Goal: Task Accomplishment & Management: Use online tool/utility

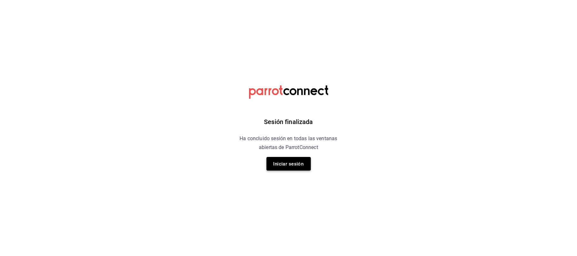
click at [286, 162] on font "Iniciar sesión" at bounding box center [289, 164] width 30 height 6
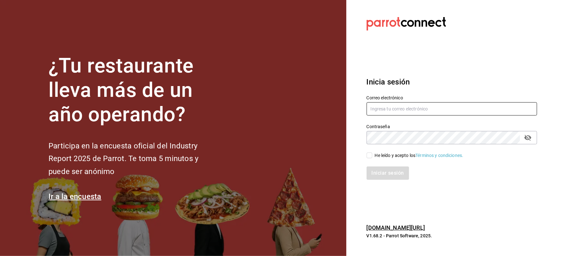
type input "[DOMAIN_NAME][EMAIL_ADDRESS][DOMAIN_NAME]"
click at [370, 159] on div "Iniciar sesión" at bounding box center [448, 169] width 178 height 21
click at [370, 155] on input "He leído y acepto los Términos y condiciones." at bounding box center [370, 156] width 6 height 6
checkbox input "true"
click at [370, 171] on button "Iniciar sesión" at bounding box center [388, 173] width 43 height 13
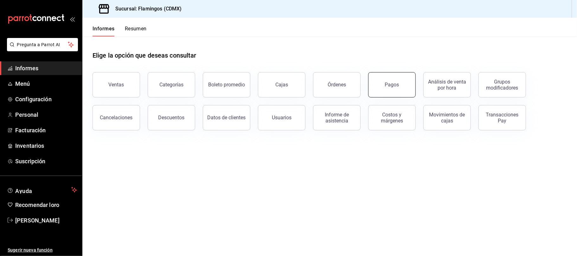
click at [390, 82] on font "Pagos" at bounding box center [392, 85] width 14 height 6
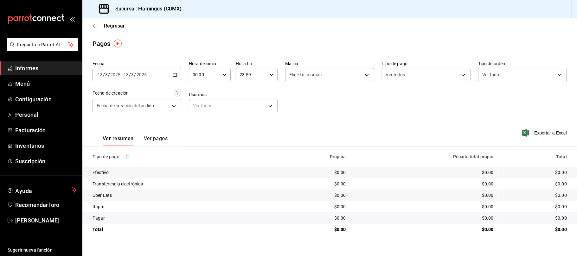
click at [177, 73] on div "[DATE] [DATE] - [DATE] [DATE]" at bounding box center [137, 74] width 89 height 13
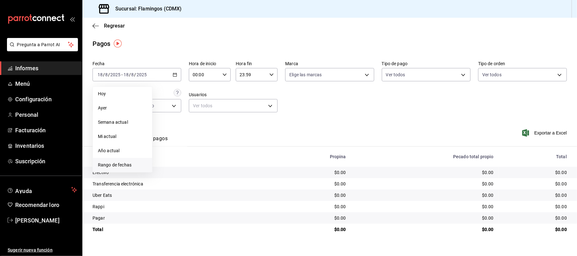
click at [125, 163] on font "Rango de fechas" at bounding box center [115, 165] width 34 height 5
click at [220, 142] on button "16" at bounding box center [221, 144] width 11 height 11
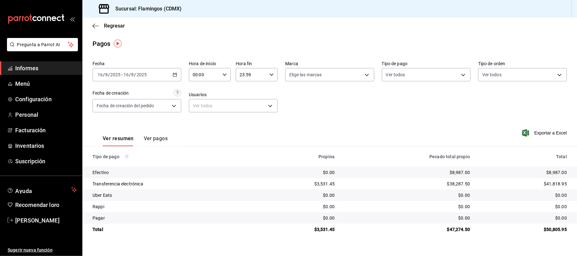
click at [177, 72] on div "[DATE] [DATE] - [DATE] [DATE]" at bounding box center [137, 74] width 89 height 13
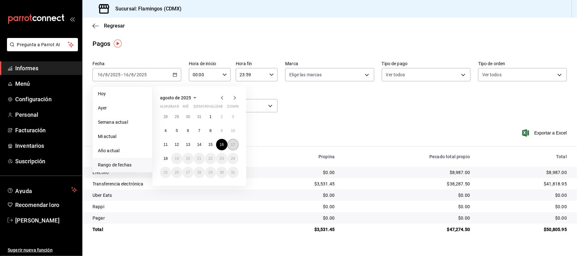
click at [236, 144] on button "17" at bounding box center [233, 144] width 11 height 11
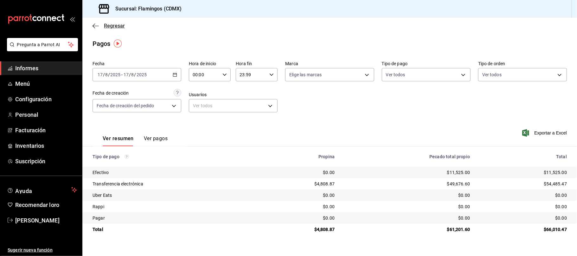
click at [113, 25] on font "Regresar" at bounding box center [114, 26] width 21 height 6
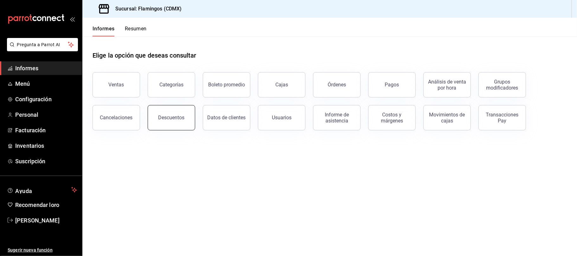
click at [178, 113] on button "Descuentos" at bounding box center [172, 117] width 48 height 25
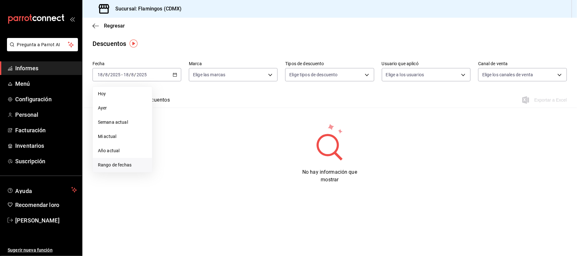
click at [133, 160] on li "Rango de fechas" at bounding box center [122, 165] width 59 height 14
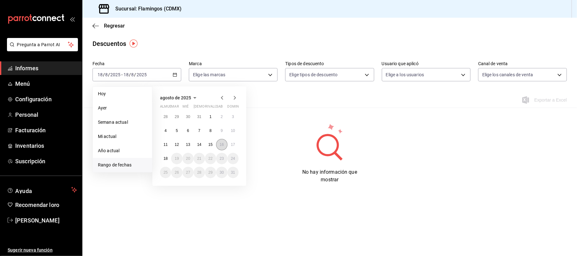
click at [223, 144] on font "16" at bounding box center [222, 145] width 4 height 4
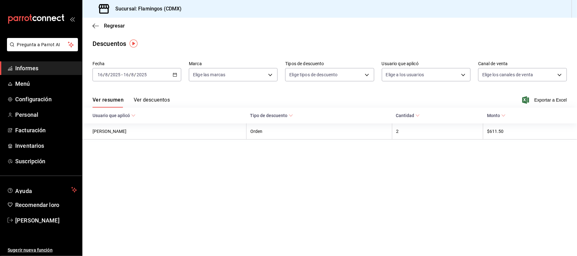
click at [153, 100] on font "Ver descuentos" at bounding box center [152, 100] width 36 height 6
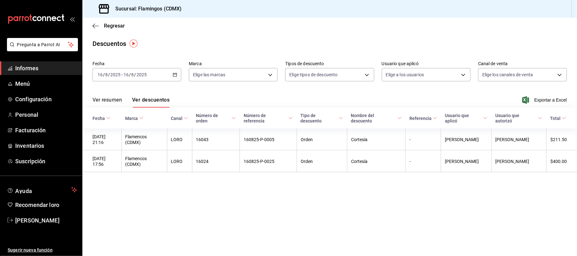
click at [173, 74] on icon "button" at bounding box center [175, 75] width 4 height 4
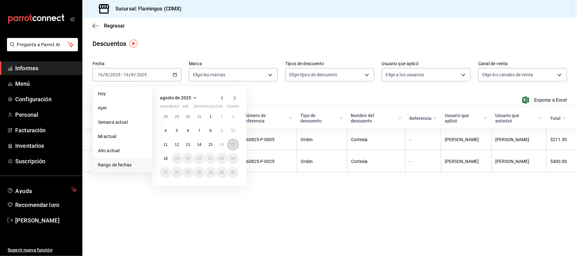
click at [232, 146] on font "17" at bounding box center [233, 145] width 4 height 4
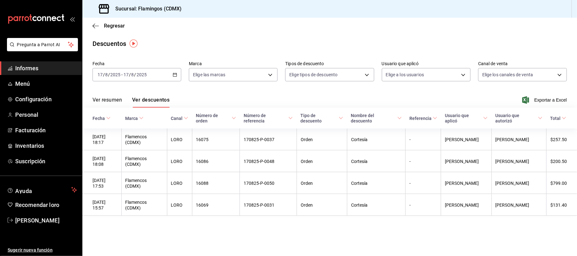
click at [120, 98] on font "Ver resumen" at bounding box center [107, 100] width 29 height 6
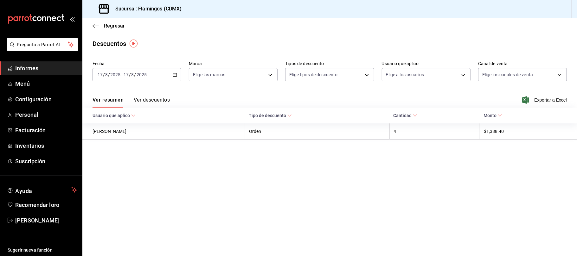
click at [155, 104] on button "Ver descuentos" at bounding box center [152, 102] width 36 height 11
